Goal: Download file/media

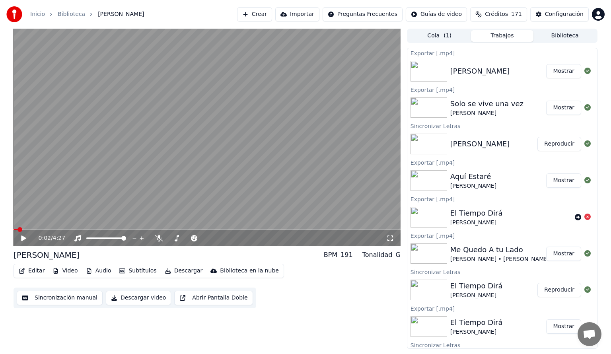
click at [560, 38] on button "Biblioteca" at bounding box center [564, 36] width 63 height 12
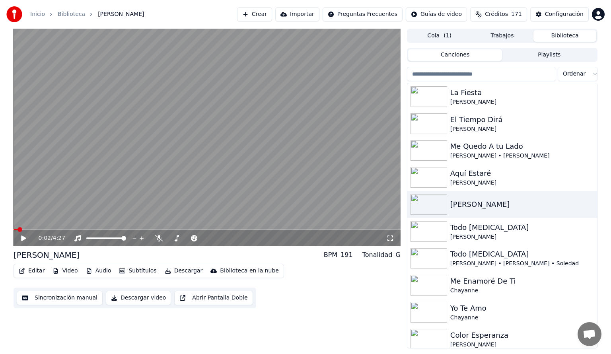
scroll to position [231, 0]
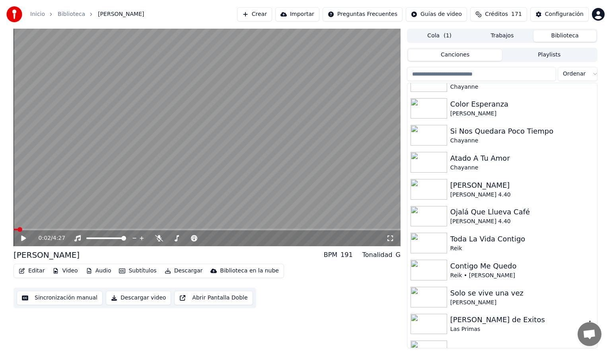
click at [431, 326] on img at bounding box center [428, 324] width 37 height 21
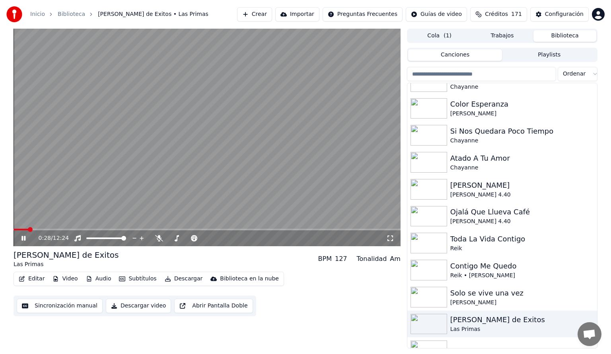
click at [28, 229] on span at bounding box center [207, 230] width 387 height 2
click at [44, 230] on span at bounding box center [207, 230] width 387 height 2
click at [68, 229] on span at bounding box center [207, 230] width 387 height 2
click at [23, 239] on icon at bounding box center [29, 238] width 19 height 6
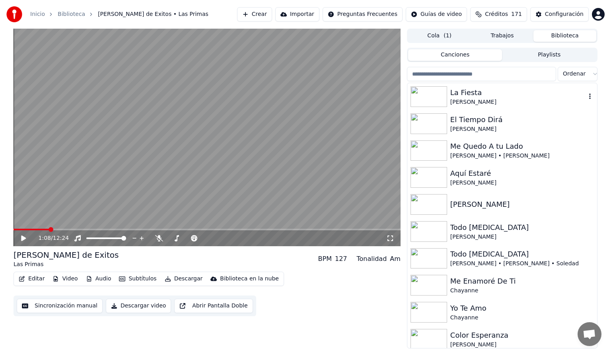
click at [425, 99] on img at bounding box center [428, 96] width 37 height 21
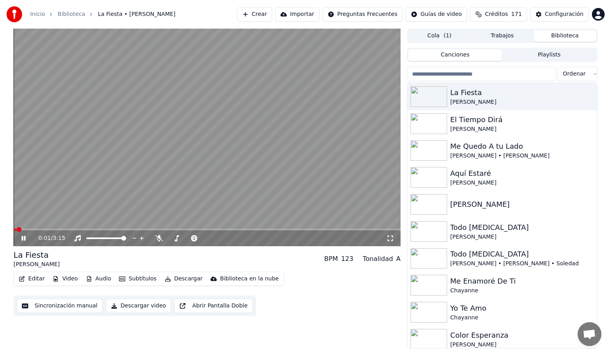
click at [20, 238] on icon at bounding box center [29, 238] width 19 height 6
click at [76, 237] on icon at bounding box center [77, 238] width 6 height 6
click at [161, 237] on icon at bounding box center [159, 238] width 8 height 6
click at [177, 278] on button "Descargar" at bounding box center [183, 278] width 45 height 11
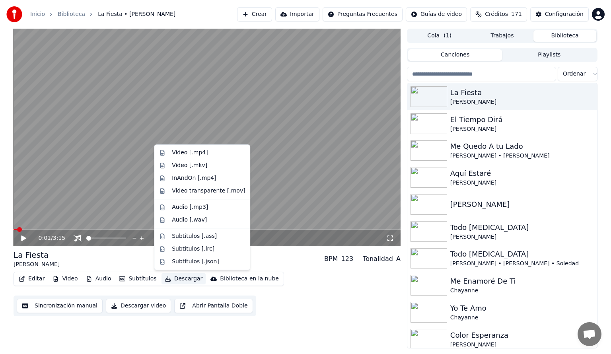
drag, startPoint x: 187, startPoint y: 152, endPoint x: 193, endPoint y: 205, distance: 53.2
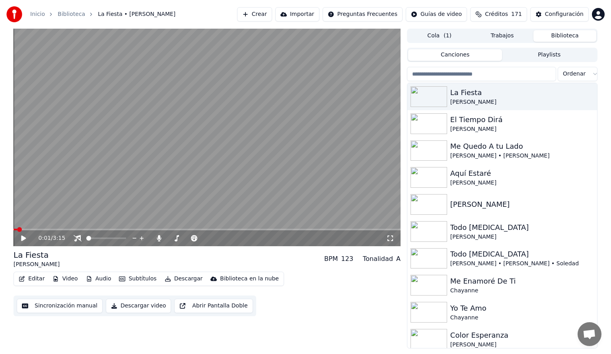
click at [565, 37] on button "Biblioteca" at bounding box center [564, 36] width 63 height 12
click at [429, 121] on img at bounding box center [428, 123] width 37 height 21
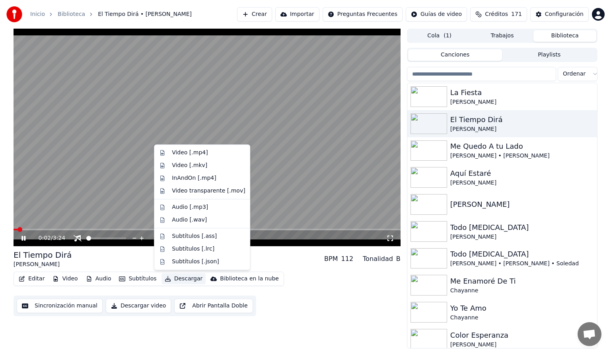
click at [182, 277] on button "Descargar" at bounding box center [183, 278] width 45 height 11
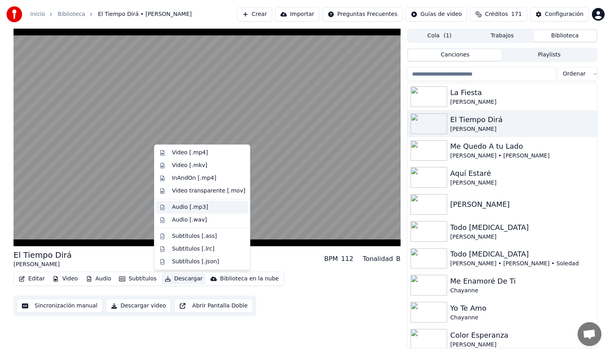
click at [187, 207] on div "Audio [.mp3]" at bounding box center [190, 207] width 36 height 8
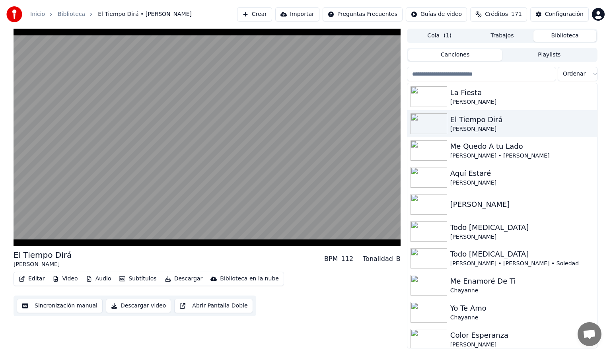
click at [552, 37] on button "Biblioteca" at bounding box center [564, 36] width 63 height 12
click at [418, 150] on img at bounding box center [428, 150] width 37 height 21
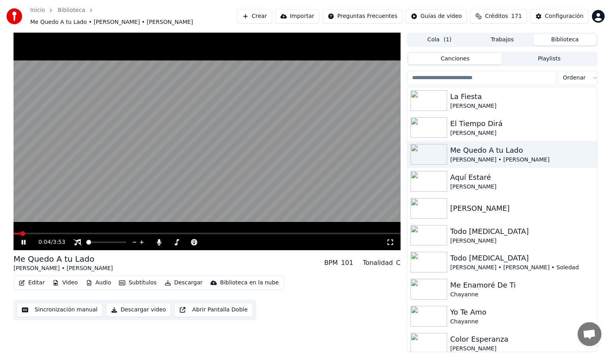
click at [104, 234] on div "0:04 / 3:53" at bounding box center [207, 242] width 387 height 16
click at [103, 233] on span at bounding box center [207, 234] width 387 height 2
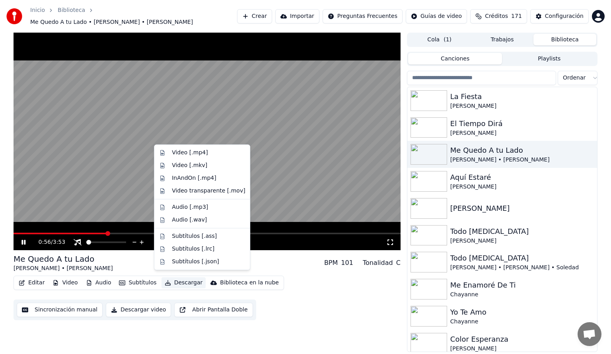
click at [175, 277] on button "Descargar" at bounding box center [183, 282] width 45 height 11
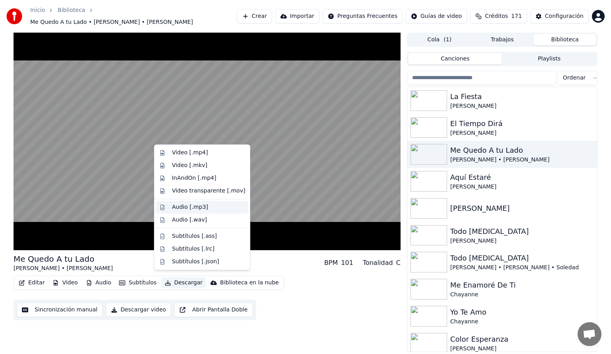
click at [182, 205] on div "Audio [.mp3]" at bounding box center [190, 207] width 36 height 8
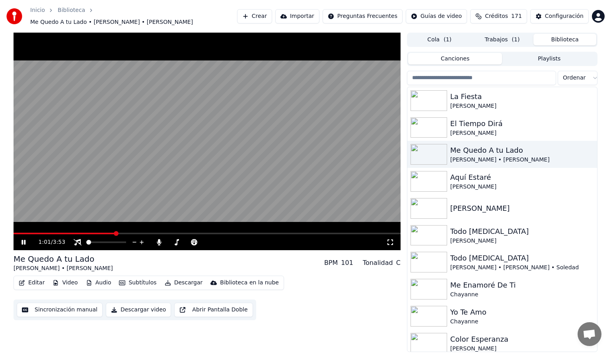
click at [559, 34] on button "Biblioteca" at bounding box center [564, 40] width 63 height 12
click at [433, 179] on img at bounding box center [428, 181] width 37 height 21
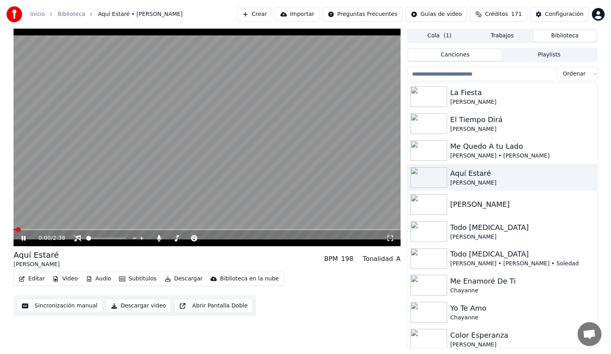
click at [180, 281] on button "Descargar" at bounding box center [183, 278] width 45 height 11
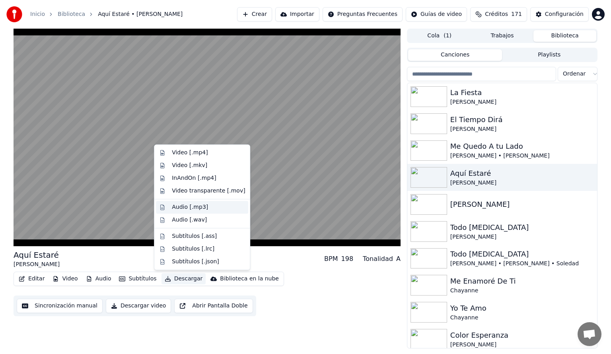
click at [179, 208] on div "Audio [.mp3]" at bounding box center [190, 207] width 36 height 8
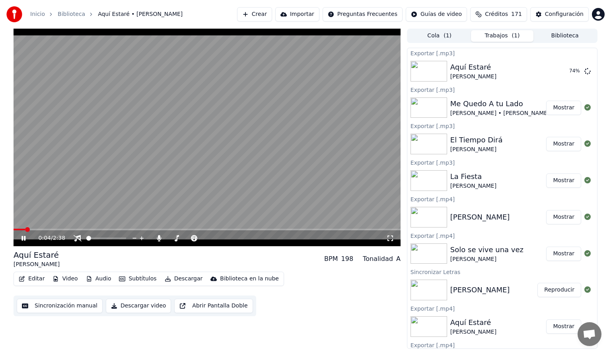
click at [555, 34] on button "Biblioteca" at bounding box center [564, 36] width 63 height 12
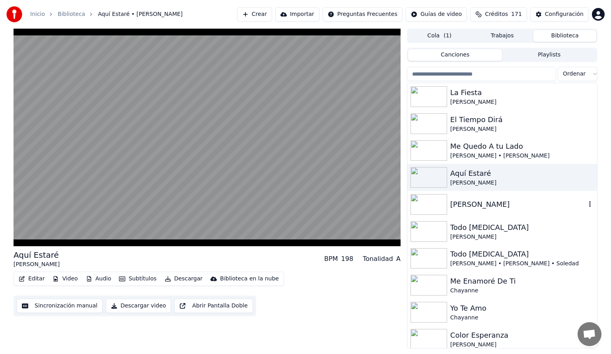
click at [430, 204] on img at bounding box center [428, 204] width 37 height 21
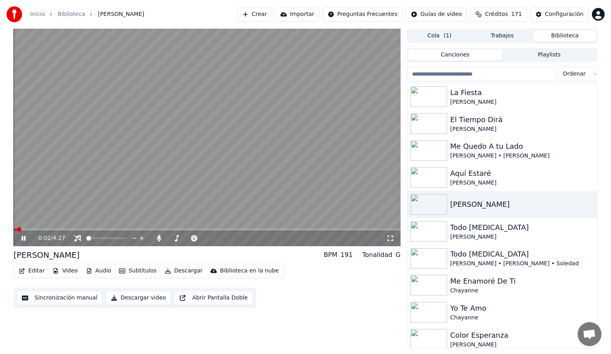
click at [183, 272] on button "Descargar" at bounding box center [183, 270] width 45 height 11
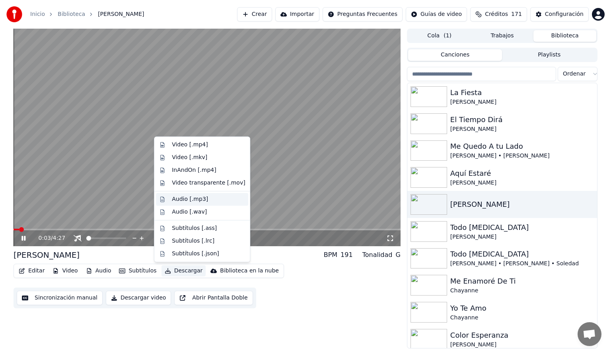
click at [181, 199] on div "Audio [.mp3]" at bounding box center [190, 199] width 36 height 8
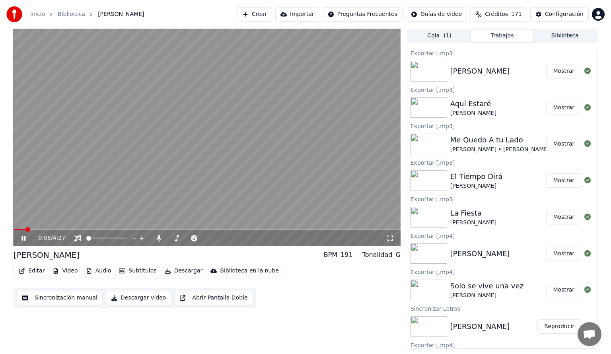
click at [21, 239] on icon at bounding box center [23, 238] width 4 height 5
click at [566, 34] on button "Biblioteca" at bounding box center [564, 36] width 63 height 12
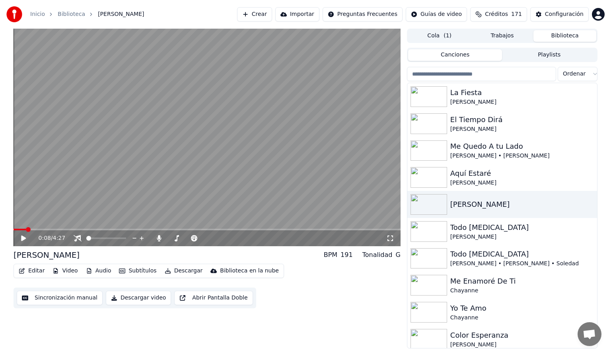
click at [431, 74] on input "search" at bounding box center [481, 74] width 149 height 14
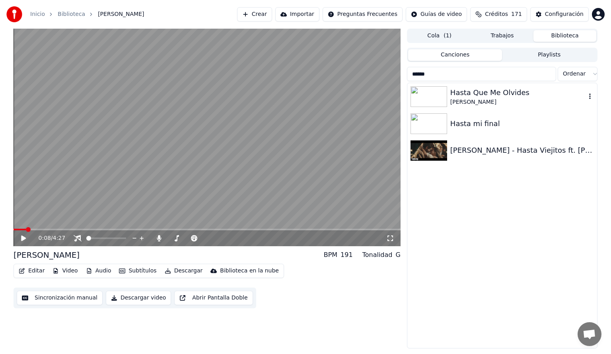
type input "*****"
click at [482, 94] on div "Hasta Que Me Olvides" at bounding box center [518, 92] width 136 height 11
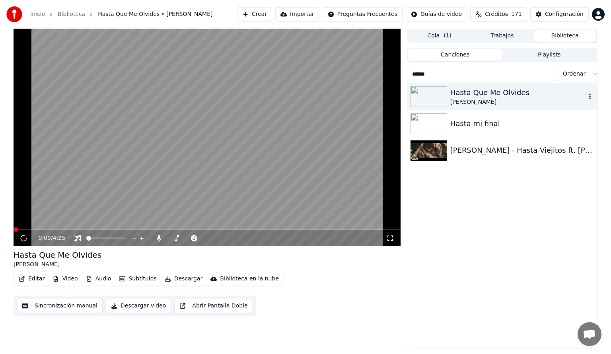
click at [482, 94] on div "Hasta Que Me Olvides" at bounding box center [518, 92] width 136 height 11
click at [179, 279] on button "Descargar" at bounding box center [183, 278] width 45 height 11
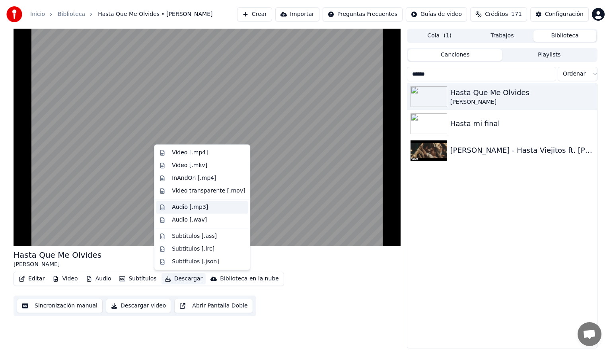
click at [184, 208] on div "Audio [.mp3]" at bounding box center [190, 207] width 36 height 8
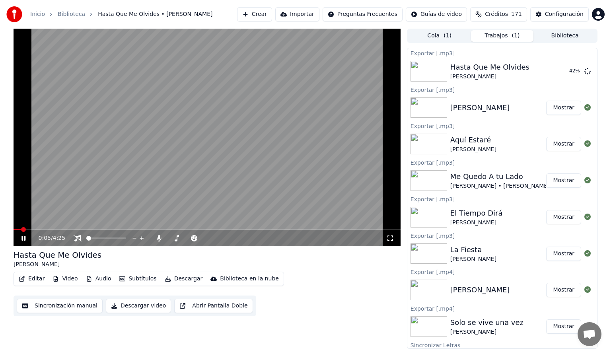
click at [25, 237] on icon at bounding box center [23, 238] width 4 height 5
click at [553, 73] on button "Mostrar" at bounding box center [563, 71] width 35 height 14
